Goal: Check status: Check status

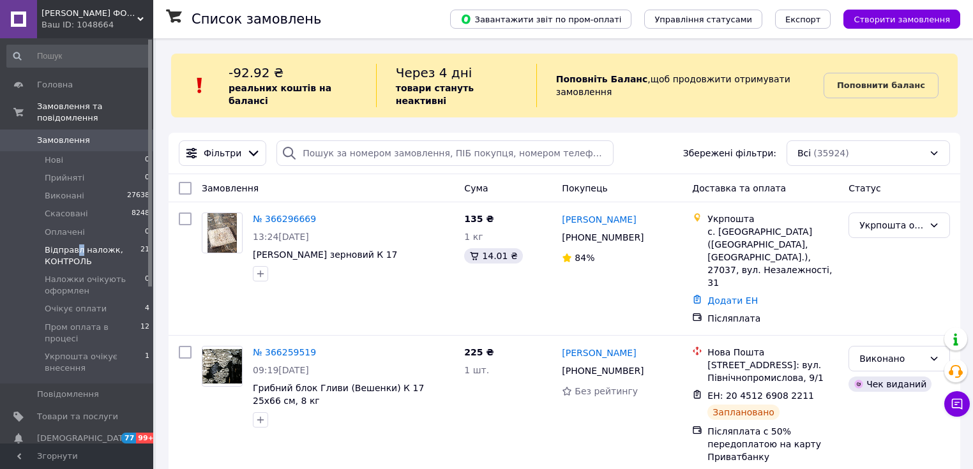
click at [74, 244] on span "Відправл наложк, КОНТРОЛЬ" at bounding box center [93, 255] width 96 height 23
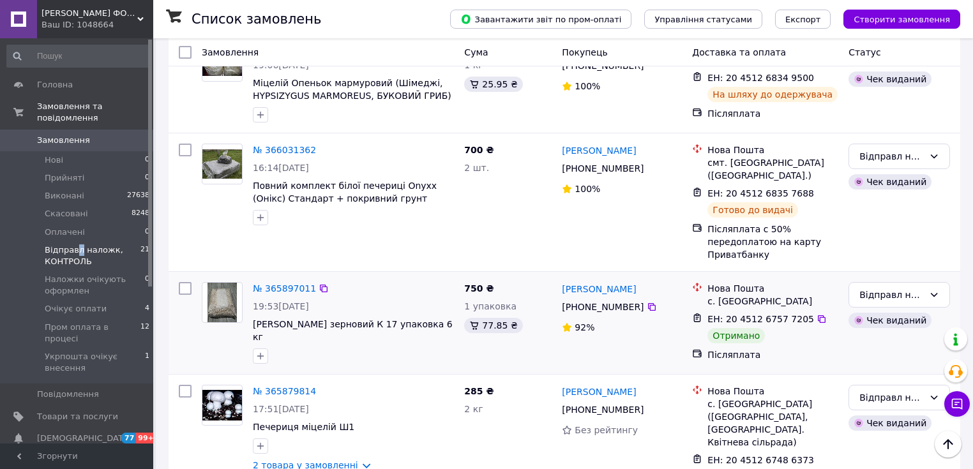
scroll to position [715, 0]
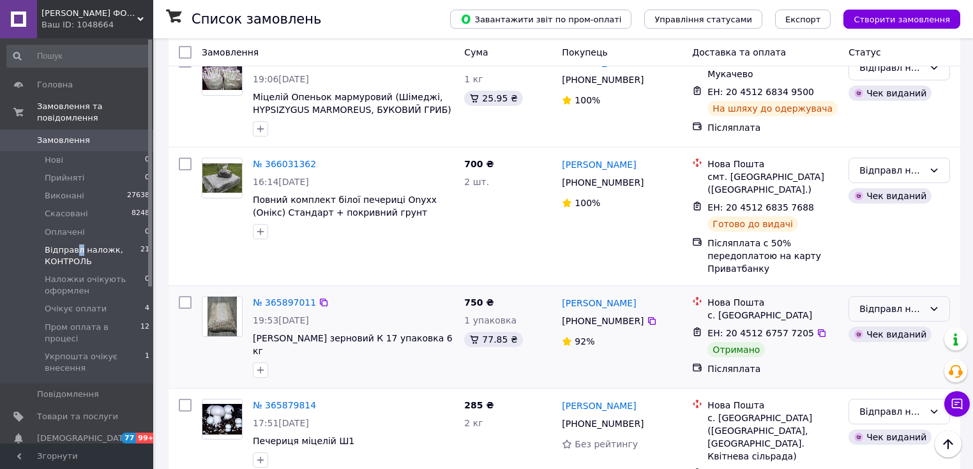
click at [881, 302] on div "Відправл наложк, КОНТРОЛЬ" at bounding box center [891, 309] width 64 height 14
click at [880, 312] on li "Виконано" at bounding box center [899, 309] width 100 height 23
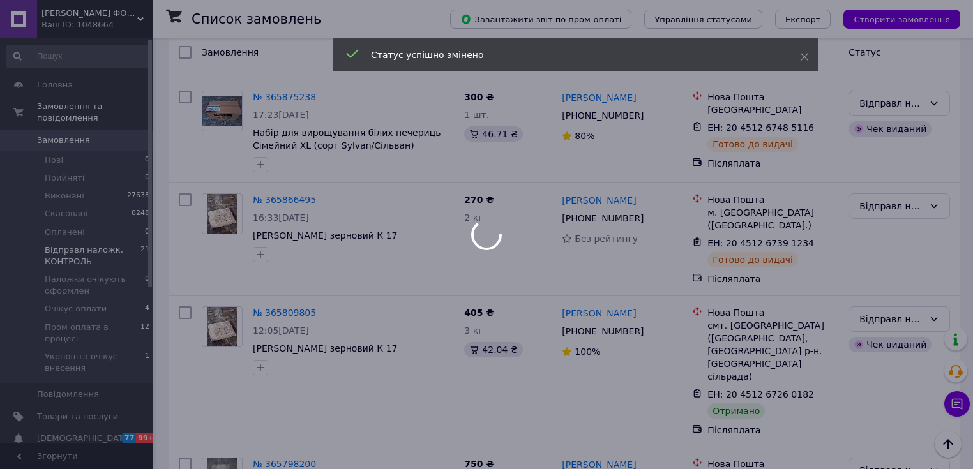
scroll to position [1174, 0]
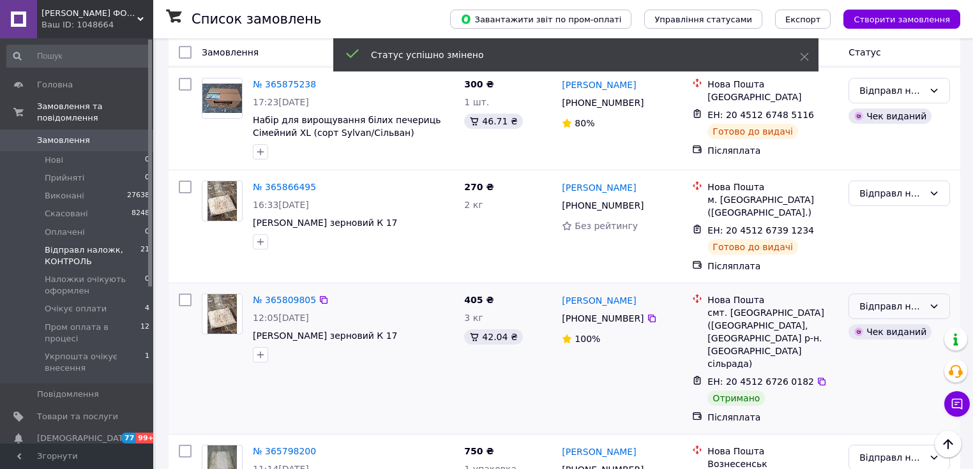
click at [890, 299] on div "Відправл наложк, КОНТРОЛЬ" at bounding box center [891, 306] width 64 height 14
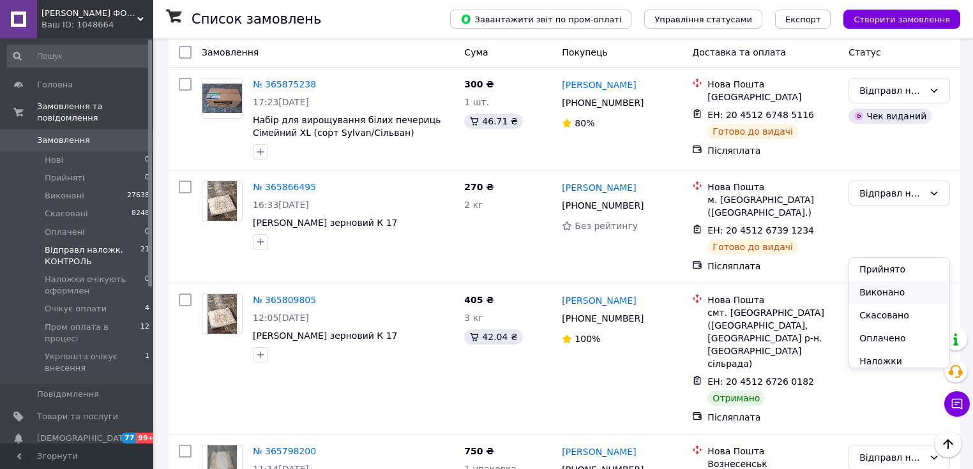
click at [886, 294] on li "Виконано" at bounding box center [899, 292] width 100 height 23
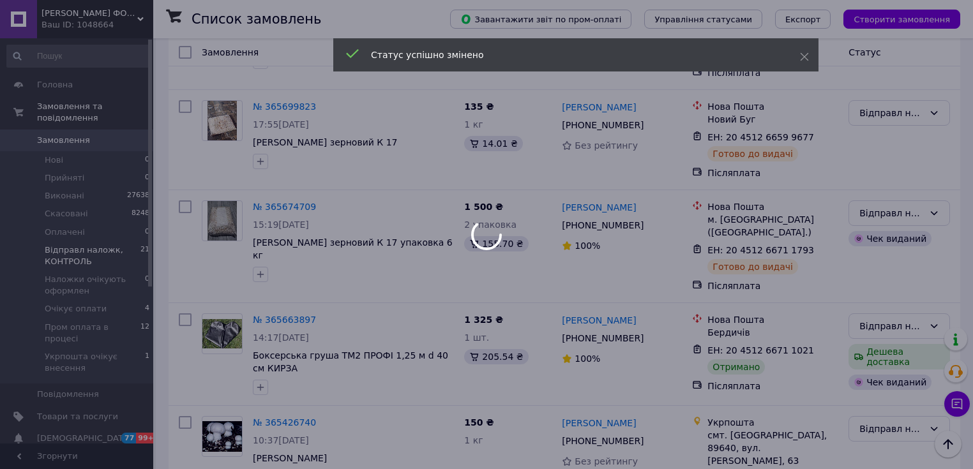
scroll to position [1736, 0]
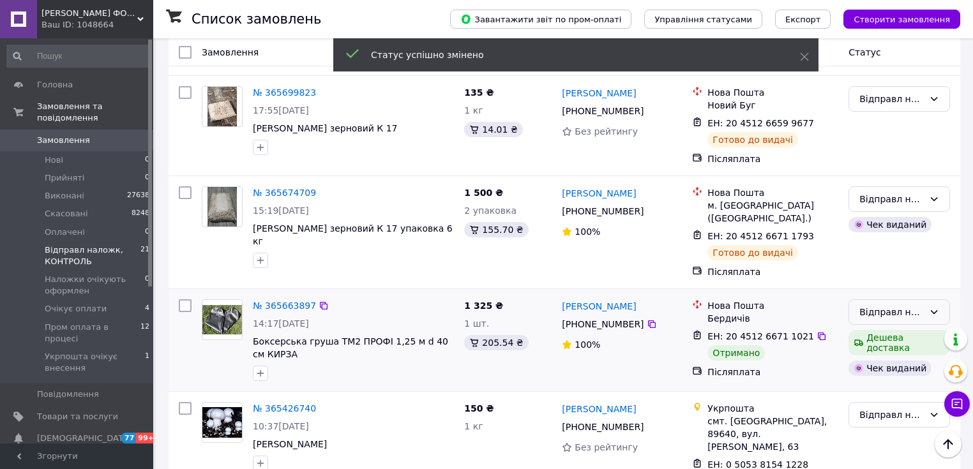
click at [885, 305] on div "Відправл наложк, КОНТРОЛЬ" at bounding box center [891, 312] width 64 height 14
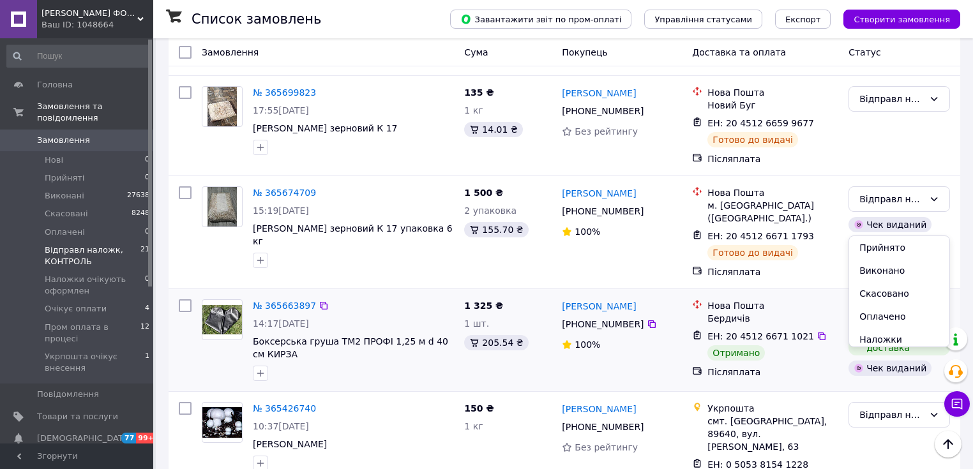
click at [883, 269] on li "Виконано" at bounding box center [899, 270] width 100 height 23
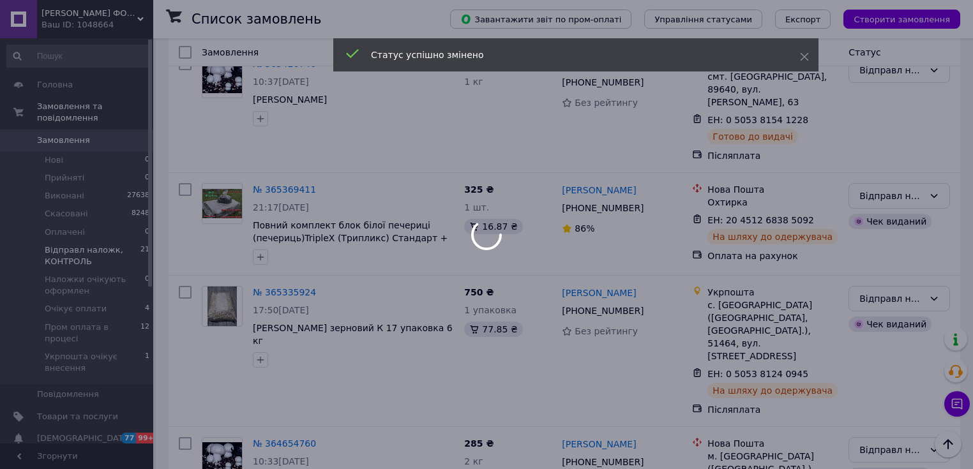
scroll to position [2083, 0]
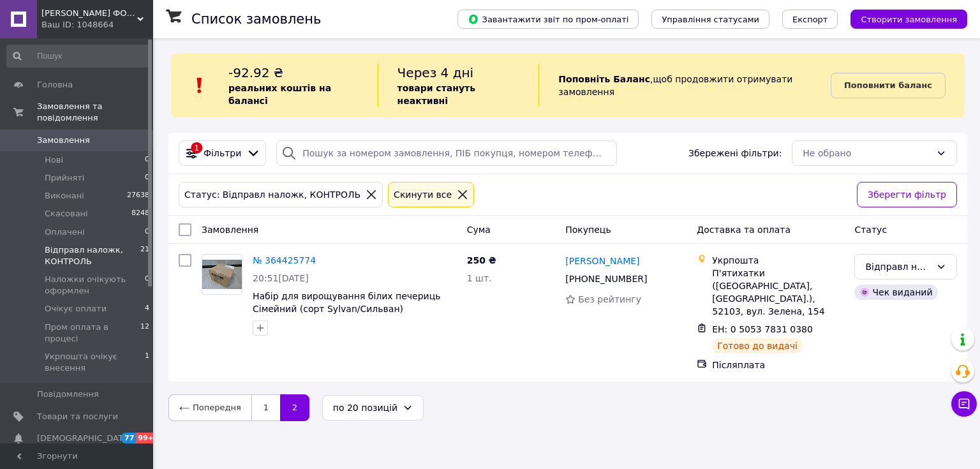
click at [59, 135] on span "Замовлення" at bounding box center [63, 140] width 53 height 11
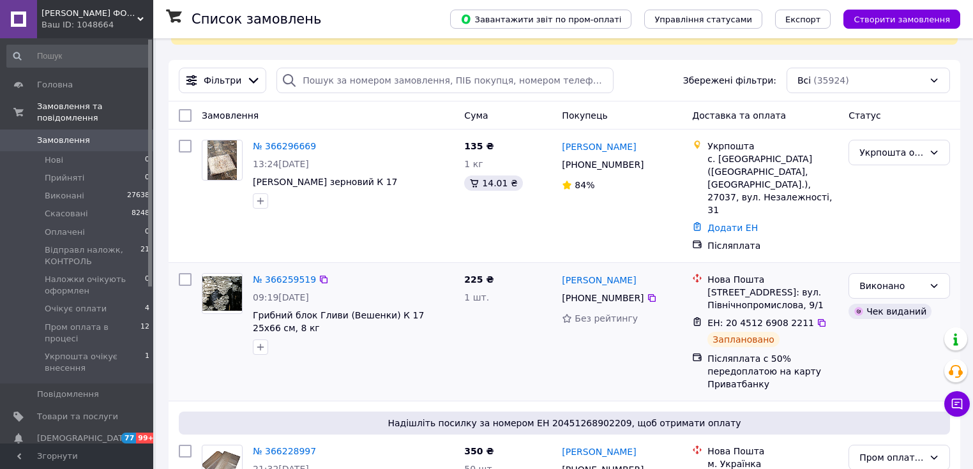
scroll to position [102, 0]
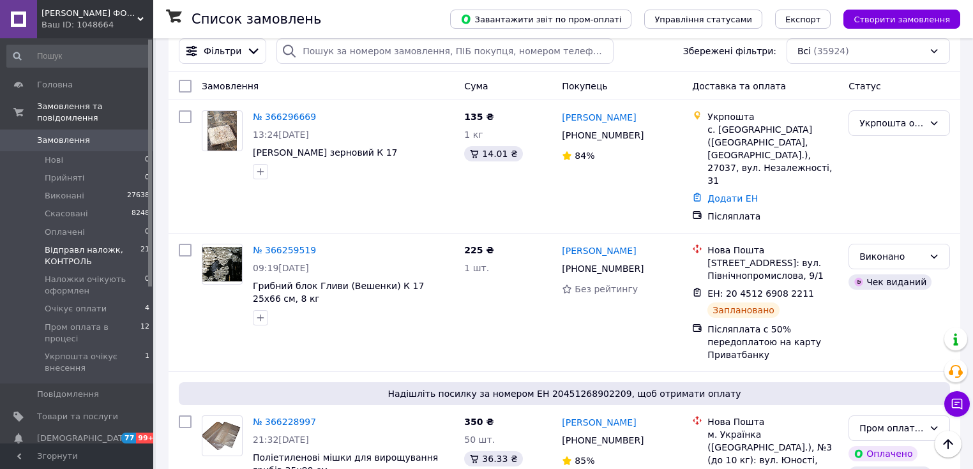
click at [77, 246] on span "Відправл наложк, КОНТРОЛЬ" at bounding box center [93, 255] width 96 height 23
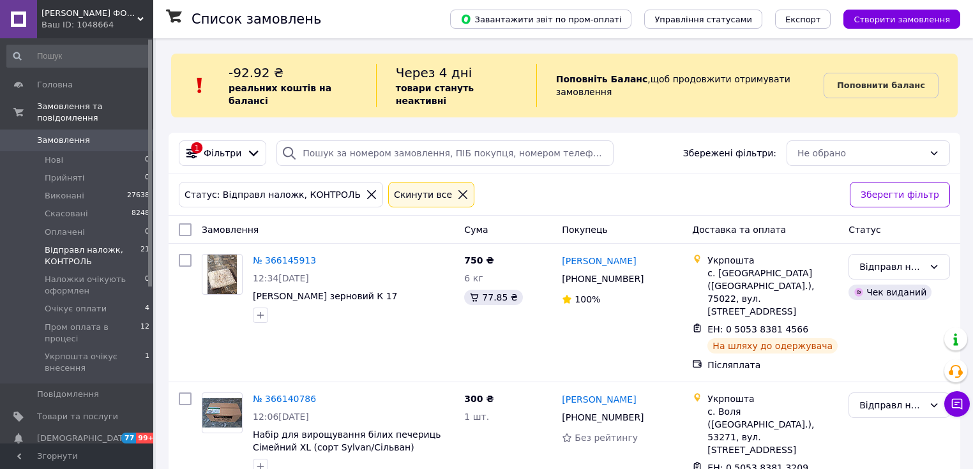
click at [54, 135] on span "Замовлення" at bounding box center [63, 140] width 53 height 11
